Goal: Transaction & Acquisition: Purchase product/service

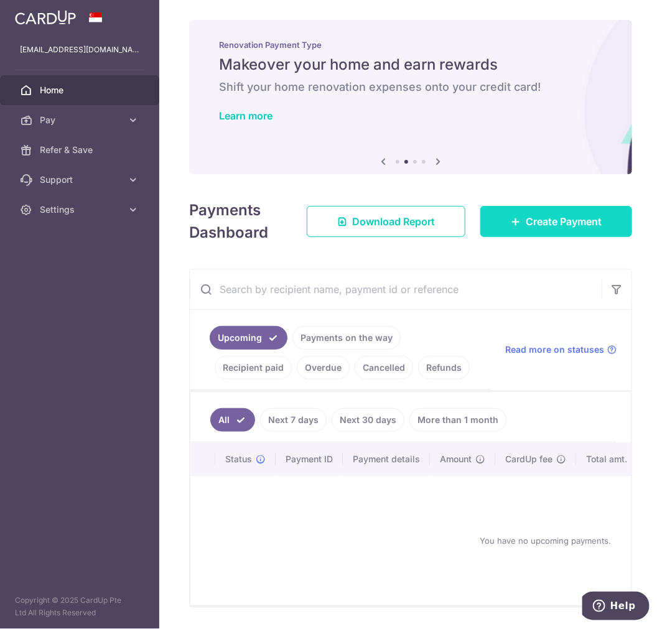
click at [486, 224] on link "Create Payment" at bounding box center [556, 221] width 152 height 31
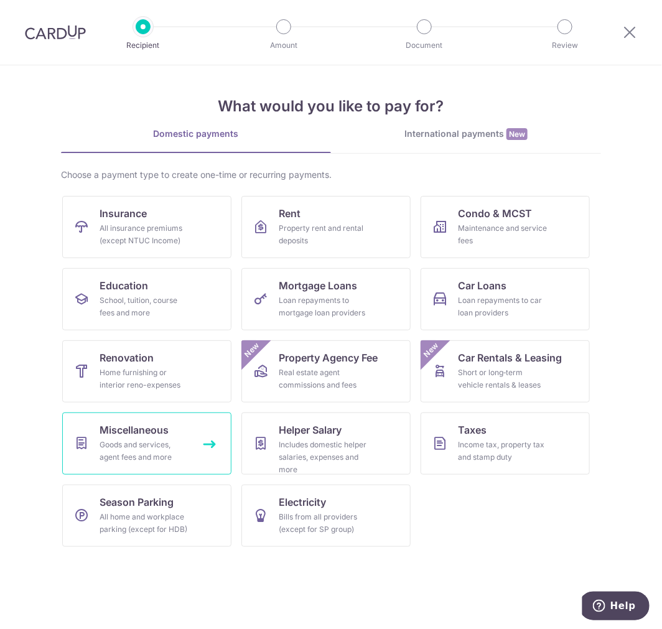
click at [159, 431] on span "Miscellaneous" at bounding box center [134, 430] width 69 height 15
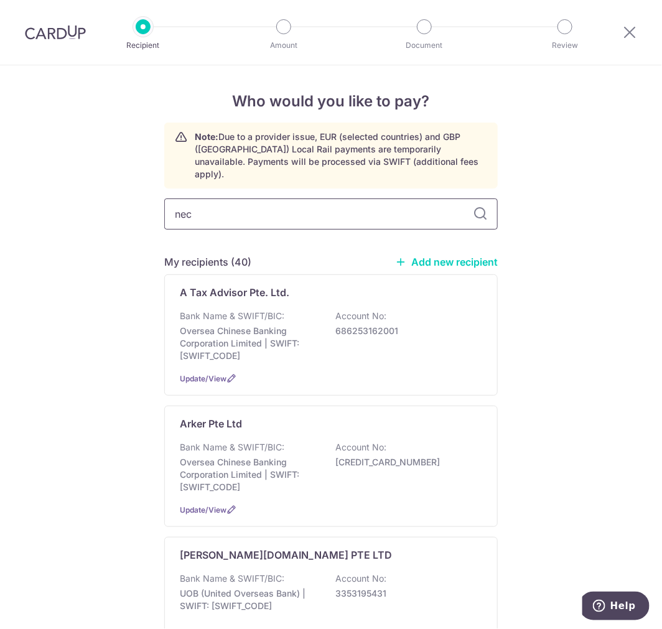
type input "nect"
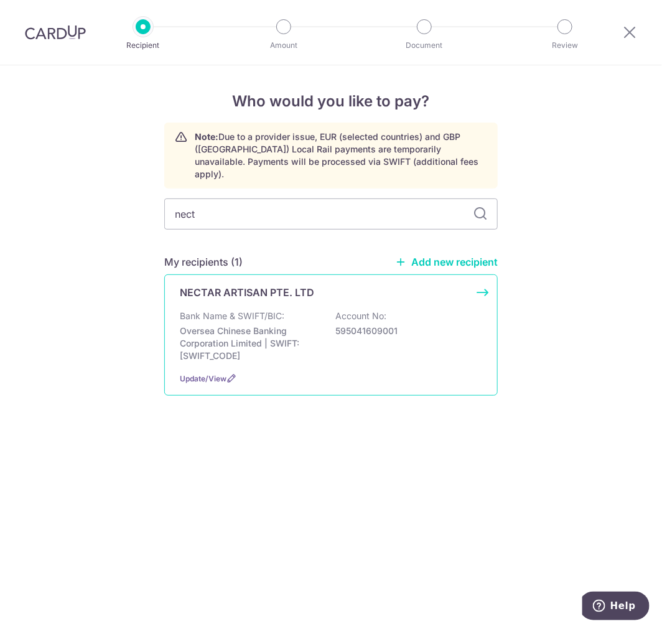
click at [236, 325] on p "Oversea Chinese Banking Corporation Limited | SWIFT: OCBCSGSGXXX" at bounding box center [249, 343] width 139 height 37
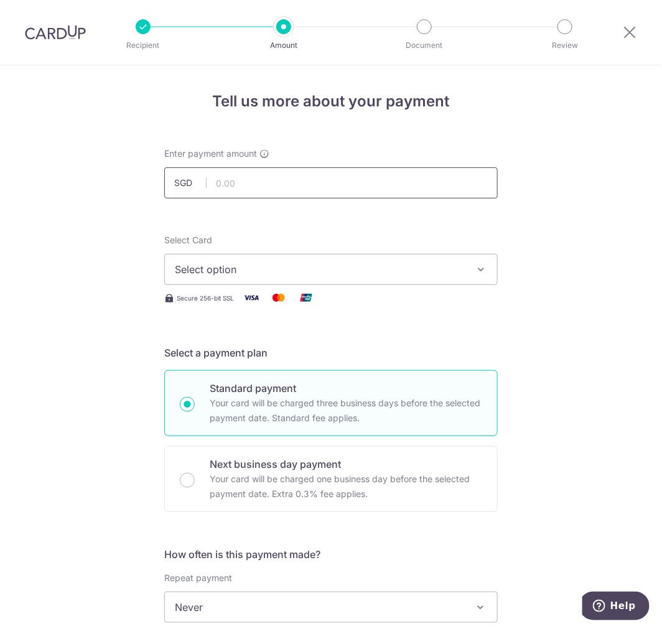
click at [247, 178] on input "text" at bounding box center [331, 182] width 334 height 31
type input "5,670.00"
click at [55, 336] on div "Tell us more about your payment Enter payment amount SGD 5,670.00 5670.00 Selec…" at bounding box center [331, 628] width 662 height 1126
click at [184, 275] on span "Select option" at bounding box center [320, 269] width 290 height 15
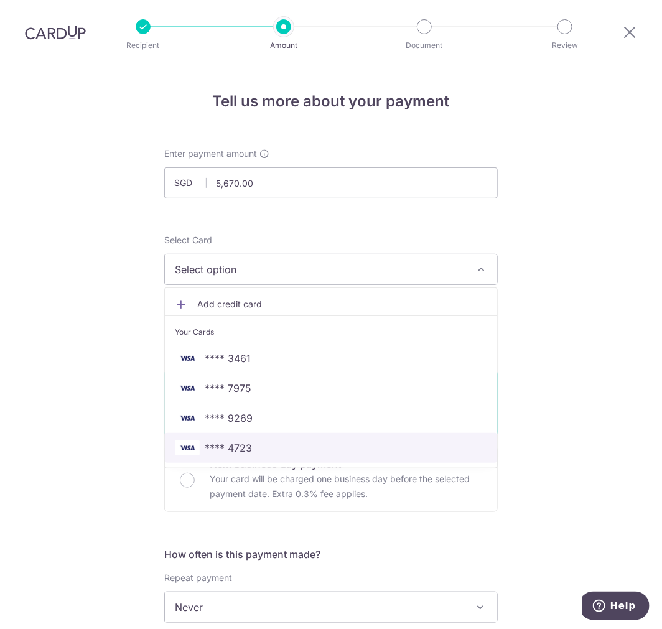
drag, startPoint x: 227, startPoint y: 443, endPoint x: 164, endPoint y: 430, distance: 63.6
click at [227, 443] on span "**** 4723" at bounding box center [228, 448] width 47 height 15
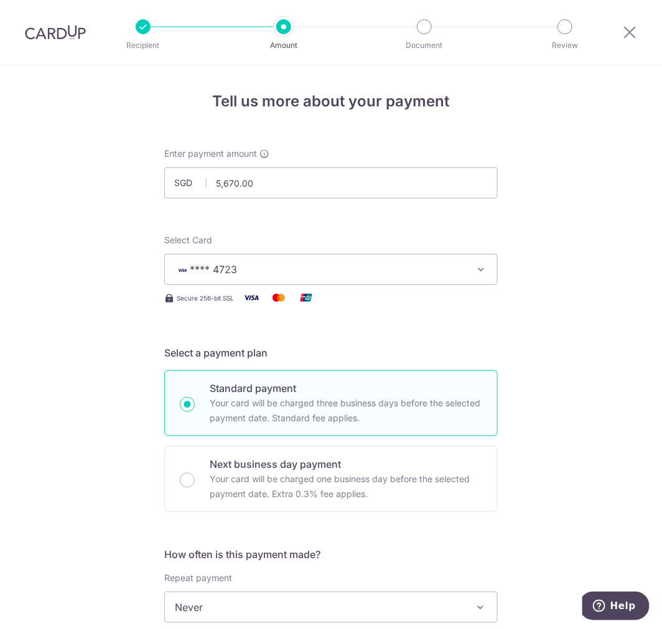
click at [72, 393] on div "Tell us more about your payment Enter payment amount SGD 5,670.00 5670.00 Selec…" at bounding box center [331, 628] width 662 height 1126
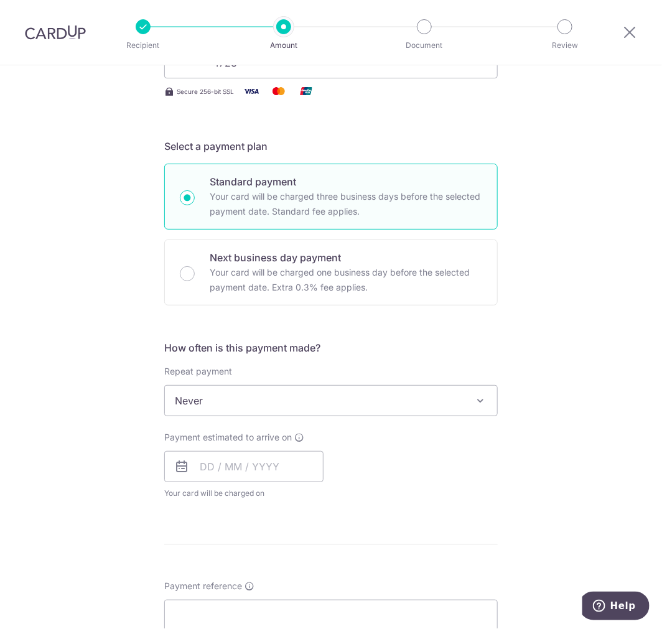
scroll to position [207, 0]
click at [195, 394] on span "Never" at bounding box center [331, 400] width 332 height 30
click at [91, 392] on div "Tell us more about your payment Enter payment amount SGD 5,670.00 5670.00 Selec…" at bounding box center [331, 421] width 662 height 1126
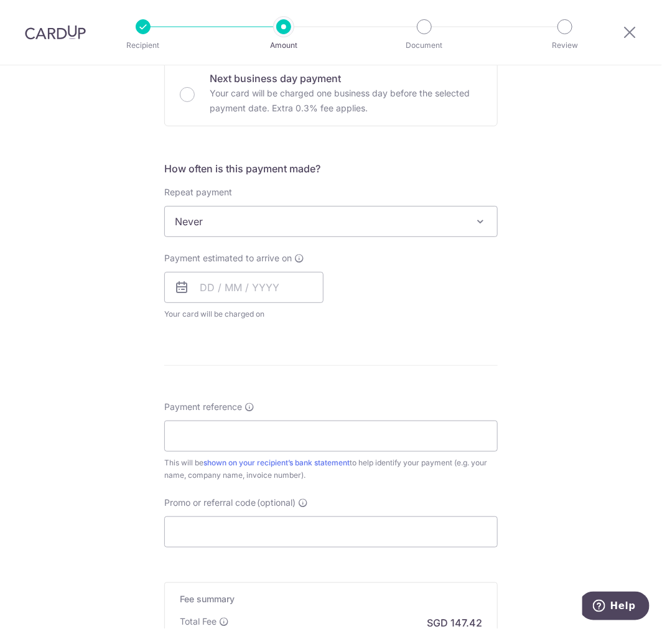
scroll to position [414, 0]
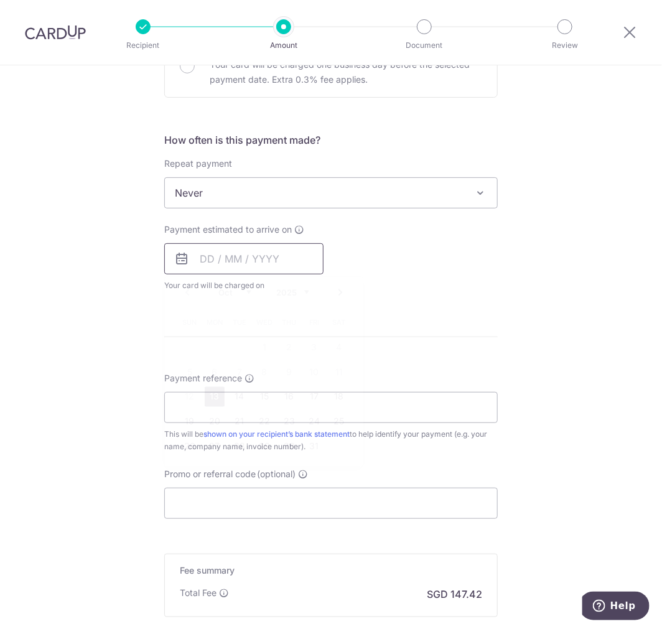
drag, startPoint x: 202, startPoint y: 264, endPoint x: 203, endPoint y: 311, distance: 46.7
click at [202, 264] on input "text" at bounding box center [243, 258] width 159 height 31
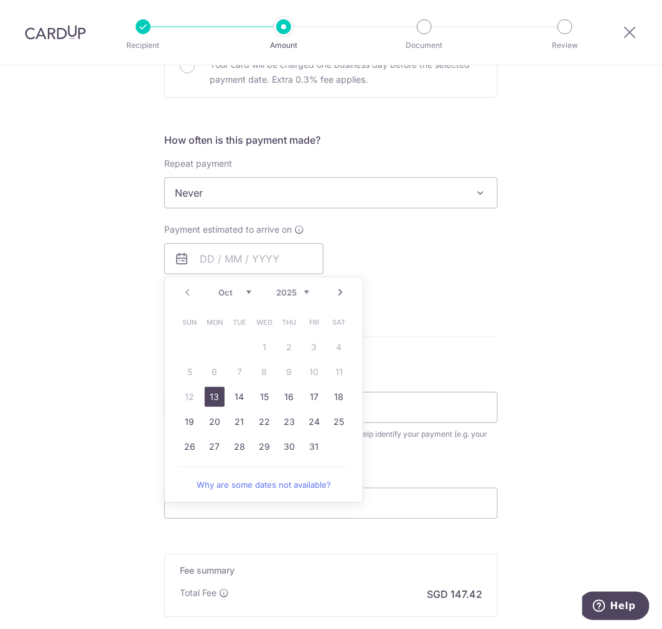
click at [212, 402] on link "13" at bounding box center [215, 397] width 20 height 20
type input "13/10/2025"
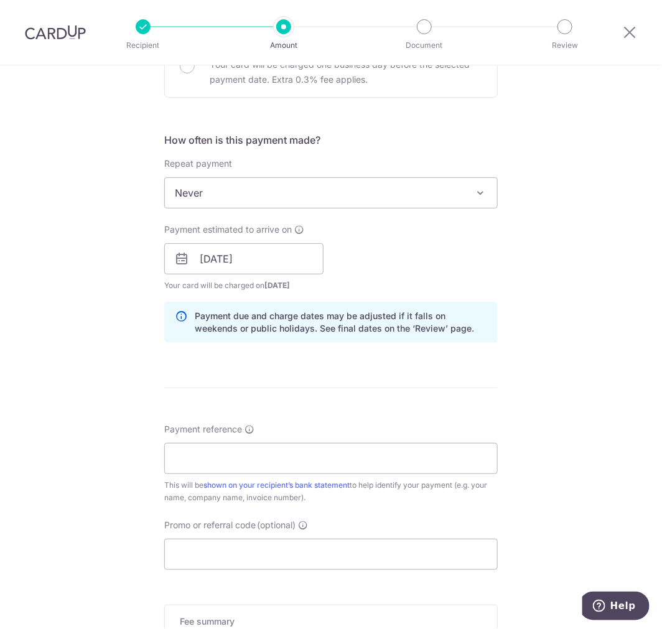
click at [68, 455] on div "Tell us more about your payment Enter payment amount SGD 5,670.00 5670.00 Selec…" at bounding box center [331, 239] width 662 height 1177
click at [218, 459] on input "Payment reference" at bounding box center [331, 458] width 334 height 31
type input "S00230"
click at [202, 559] on input "Promo or referral code (optional)" at bounding box center [331, 554] width 334 height 31
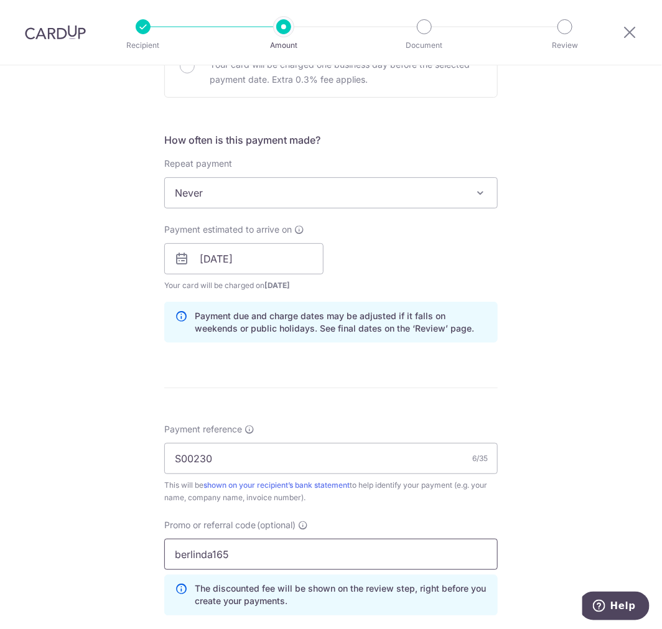
type input "berlinda165"
click at [85, 499] on div "Tell us more about your payment Enter payment amount SGD 5,670.00 5670.00 Selec…" at bounding box center [331, 267] width 662 height 1233
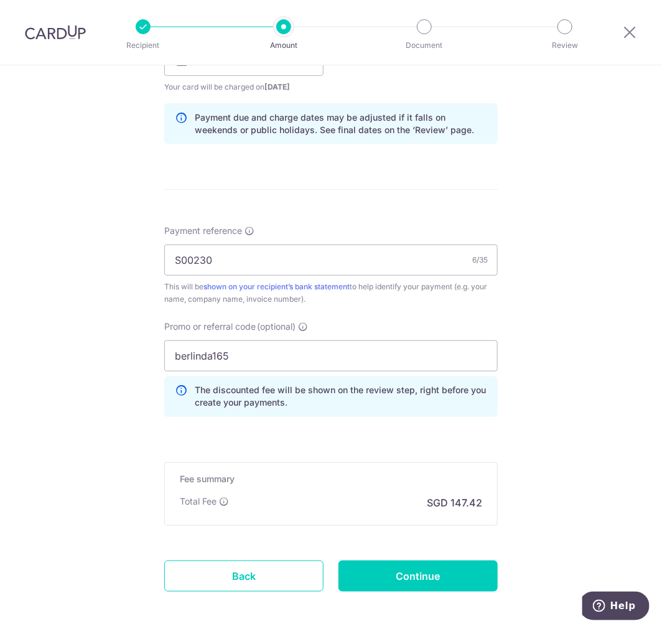
scroll to position [622, 0]
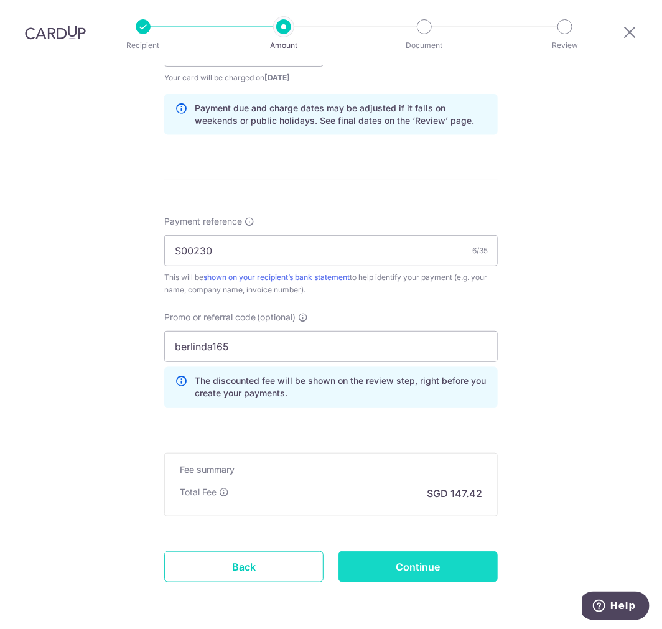
click at [446, 560] on input "Continue" at bounding box center [418, 566] width 159 height 31
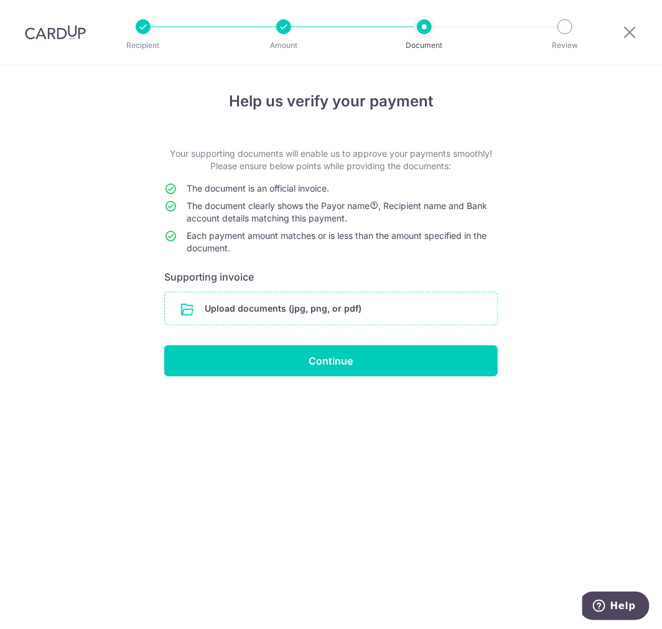
click at [273, 299] on input "file" at bounding box center [331, 308] width 332 height 32
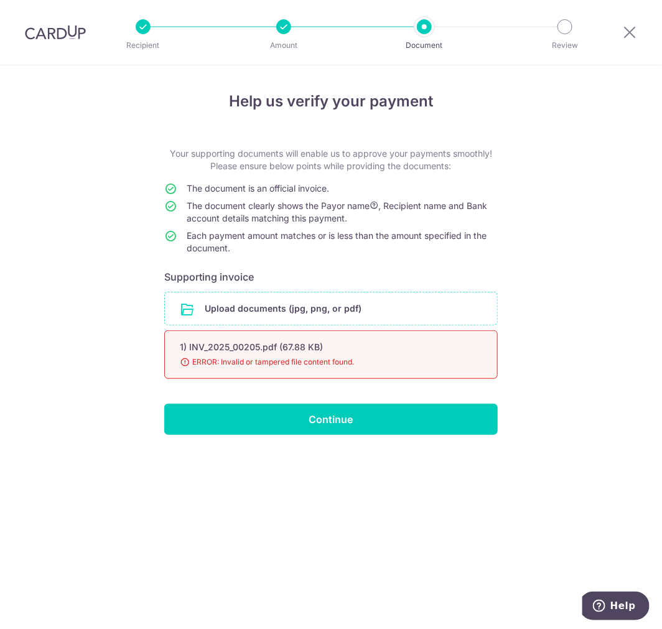
click at [60, 378] on div "Help us verify your payment Your supporting documents will enable us to approve…" at bounding box center [331, 347] width 662 height 564
click at [287, 357] on span "ERROR: Invalid or tampered file content found." at bounding box center [316, 362] width 273 height 12
click at [246, 321] on input "file" at bounding box center [331, 308] width 332 height 32
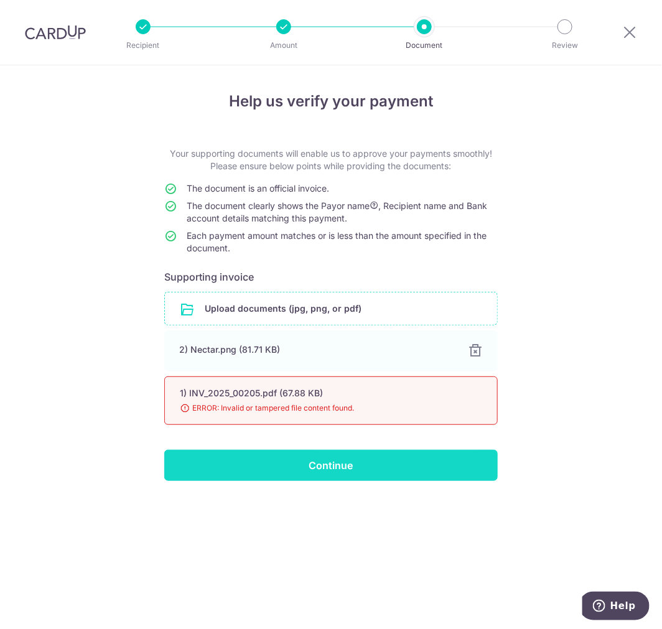
click at [397, 470] on input "Continue" at bounding box center [331, 465] width 334 height 31
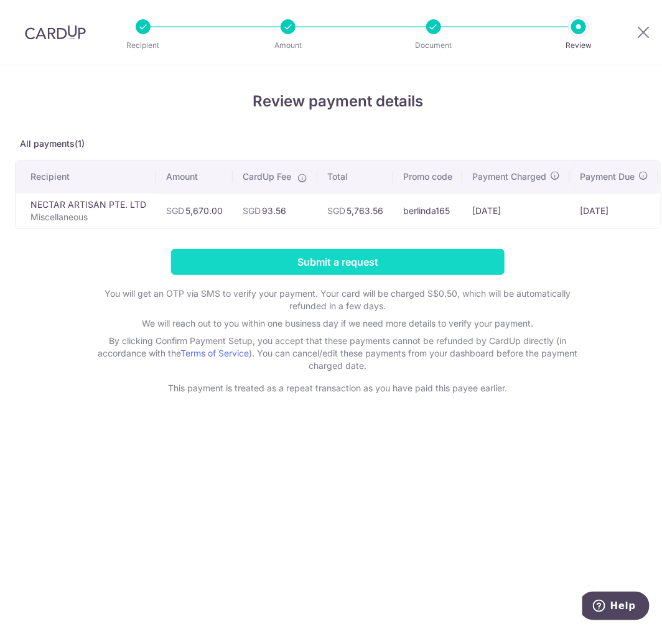
click at [318, 275] on input "Submit a request" at bounding box center [338, 262] width 334 height 26
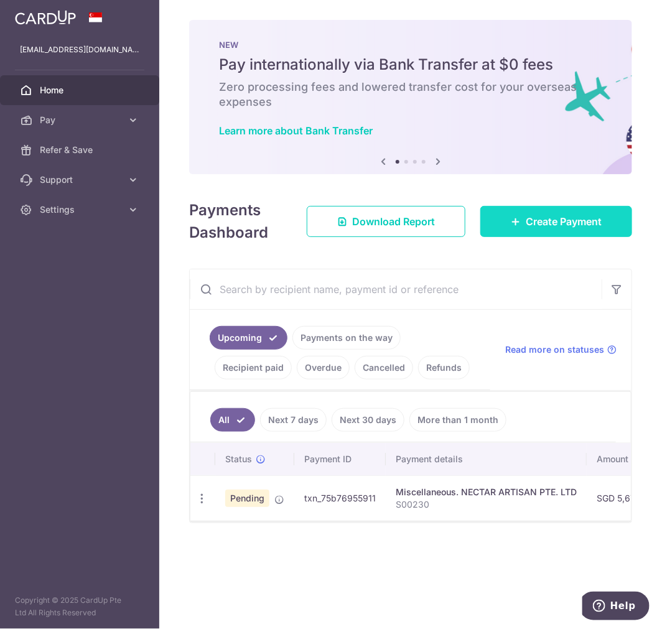
click at [518, 222] on icon at bounding box center [516, 222] width 10 height 10
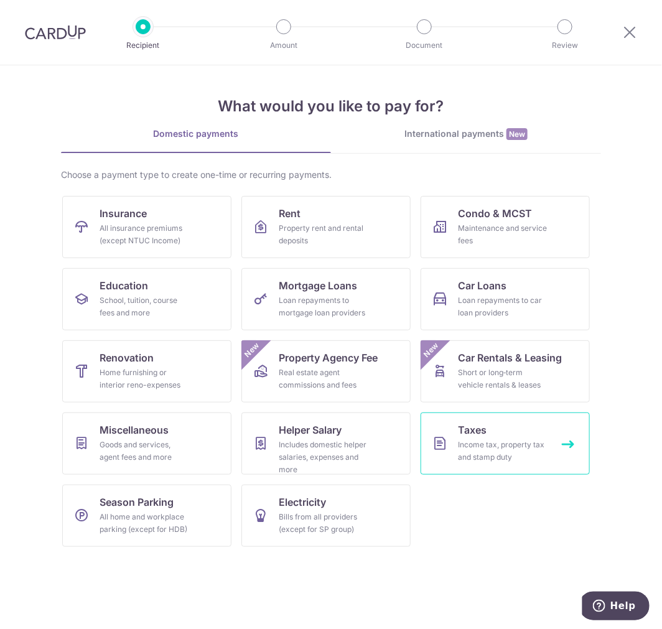
click at [478, 450] on div "Income tax, property tax and stamp duty" at bounding box center [503, 451] width 90 height 25
